Goal: Navigation & Orientation: Find specific page/section

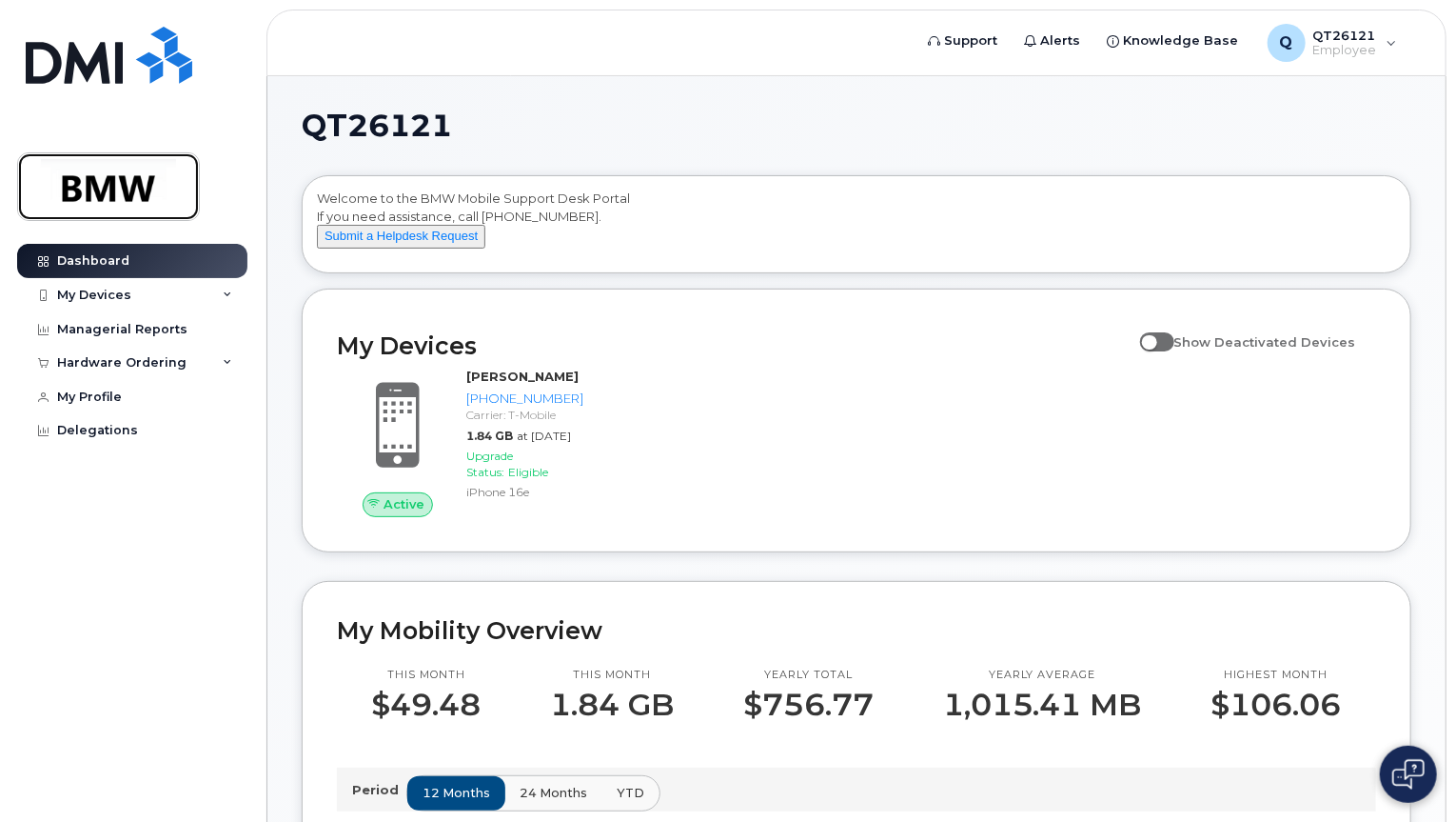
click at [130, 187] on img at bounding box center [108, 186] width 147 height 55
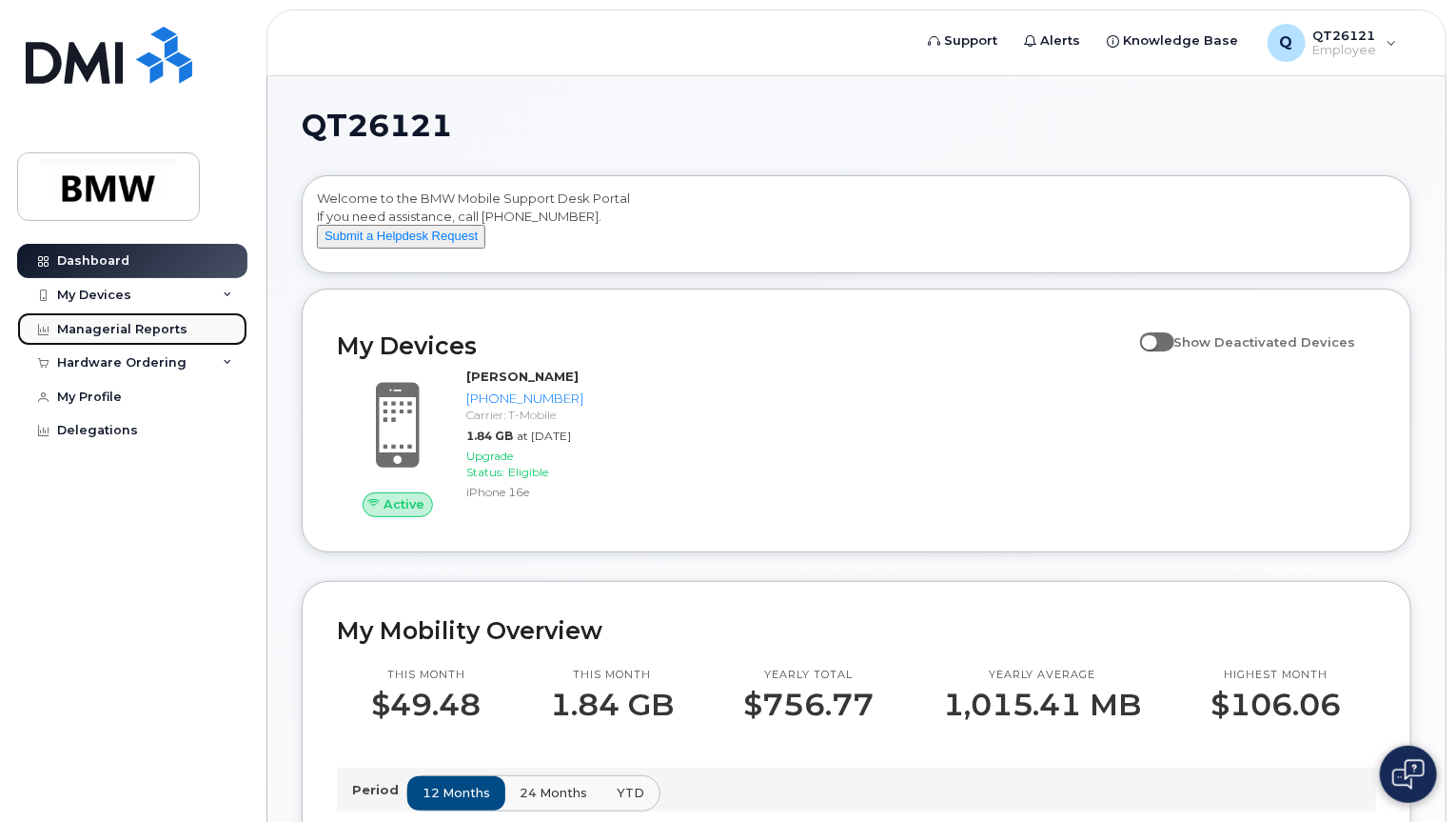
click at [104, 328] on div "Managerial Reports" at bounding box center [122, 329] width 131 height 15
click at [99, 330] on div "Managerial Reports" at bounding box center [122, 329] width 131 height 15
click at [109, 294] on div "My Devices" at bounding box center [94, 294] width 74 height 15
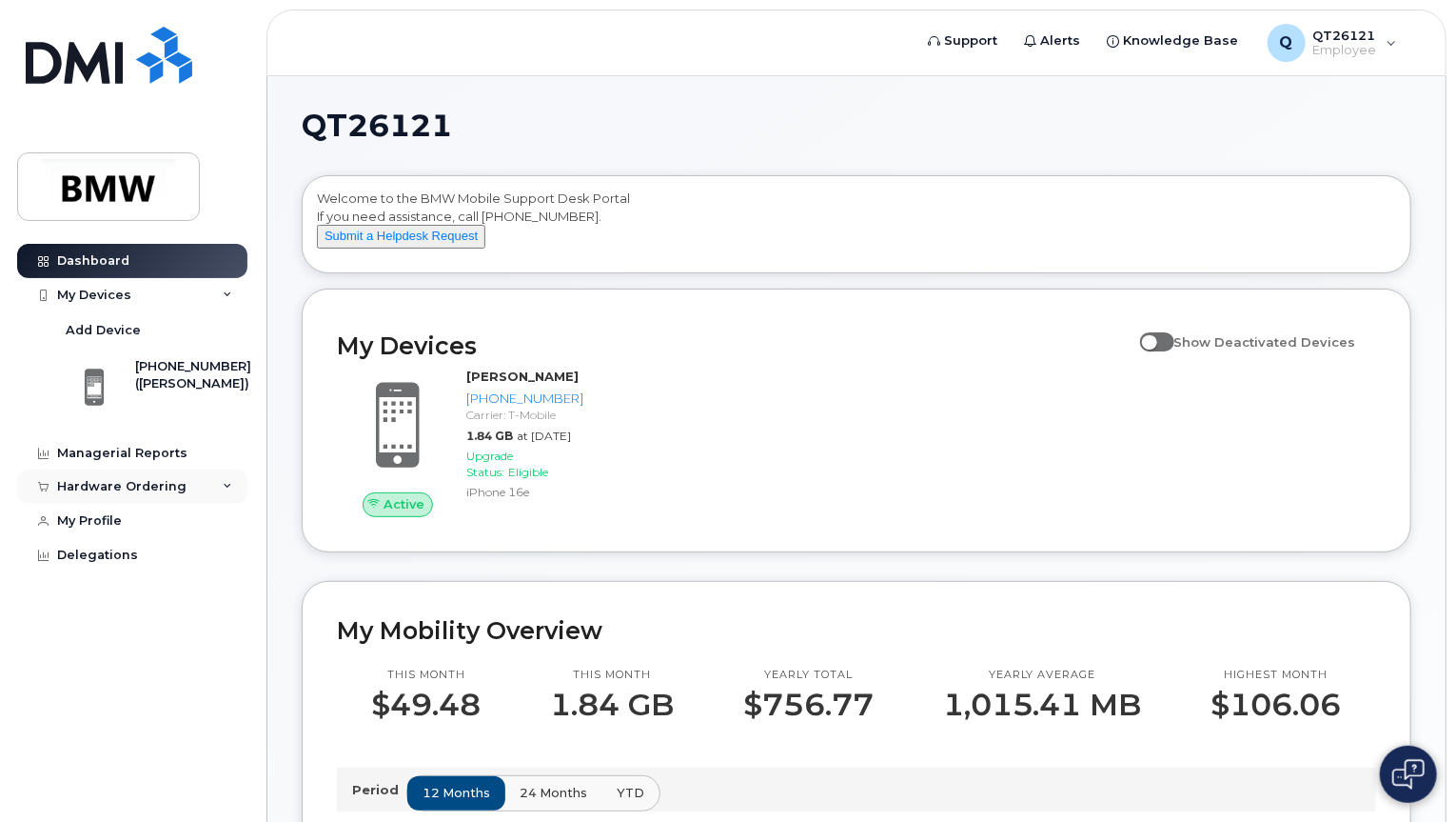
click at [149, 489] on div "Hardware Ordering" at bounding box center [122, 486] width 130 height 15
click at [96, 623] on div "Delegations" at bounding box center [97, 626] width 81 height 15
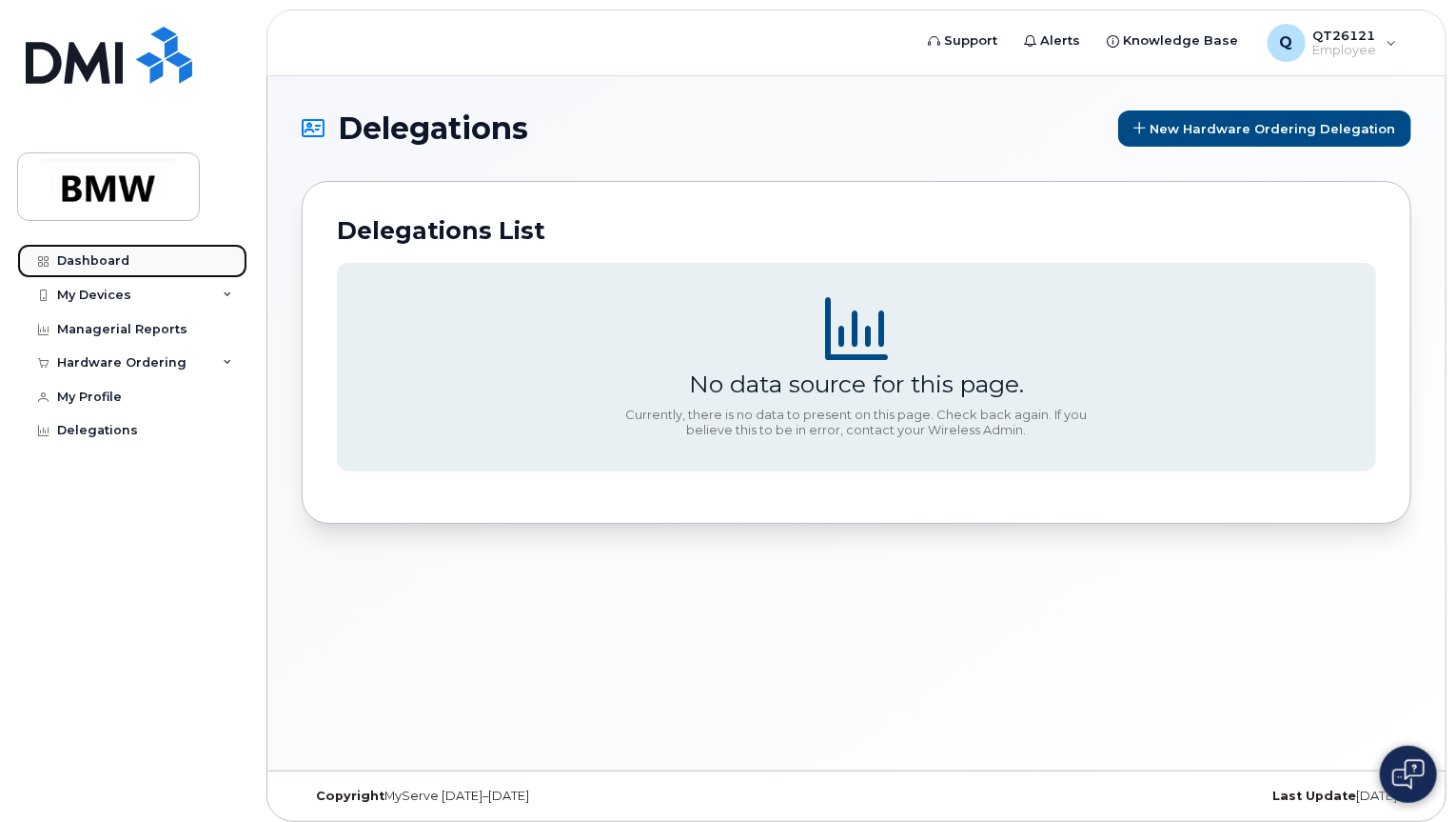
click at [92, 254] on div "Dashboard" at bounding box center [93, 260] width 73 height 15
